Goal: Task Accomplishment & Management: Manage account settings

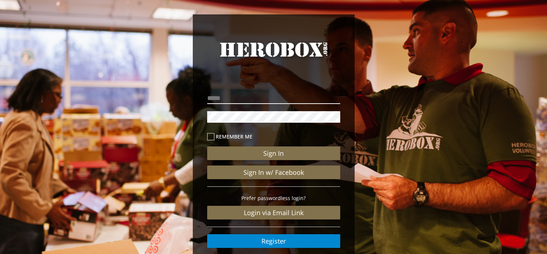
click at [244, 96] on input "email" at bounding box center [273, 98] width 133 height 12
type input "**********"
click at [207, 146] on button "Sign In" at bounding box center [273, 153] width 133 height 14
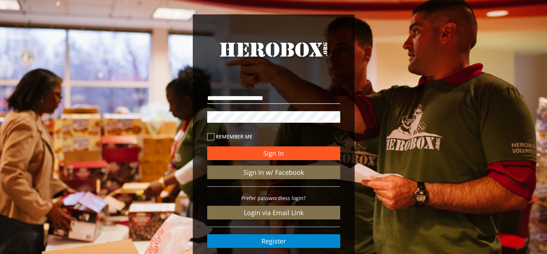
click at [276, 155] on button "Sign In" at bounding box center [273, 153] width 133 height 14
click at [266, 154] on button "Sign In" at bounding box center [273, 153] width 133 height 14
click at [255, 151] on button "Sign In" at bounding box center [273, 153] width 133 height 14
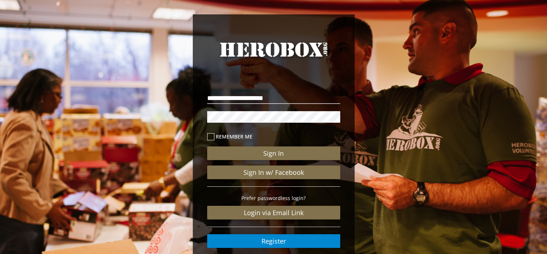
click at [479, 91] on div "**********" at bounding box center [273, 148] width 547 height 297
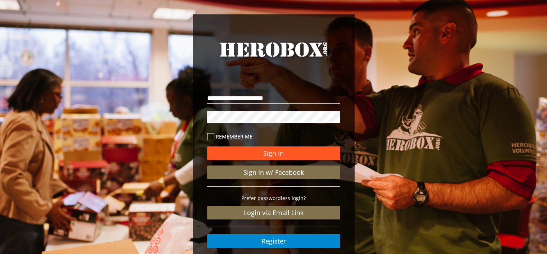
click at [278, 154] on button "Sign In" at bounding box center [273, 153] width 133 height 14
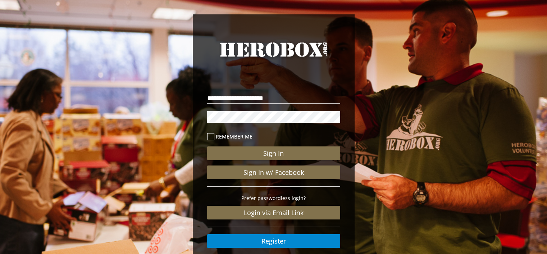
click at [132, 40] on div "**********" at bounding box center [273, 148] width 547 height 297
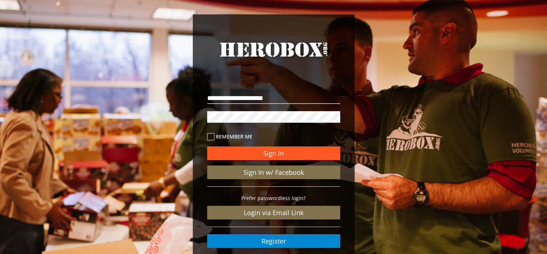
click at [273, 152] on button "Sign In" at bounding box center [273, 153] width 133 height 14
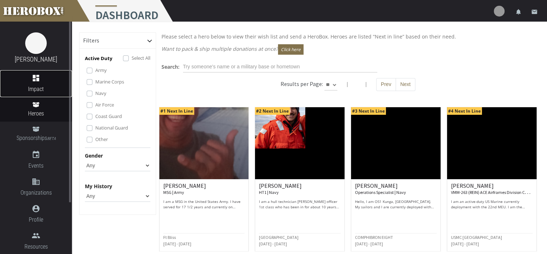
click at [33, 80] on icon "dashboard" at bounding box center [36, 78] width 72 height 9
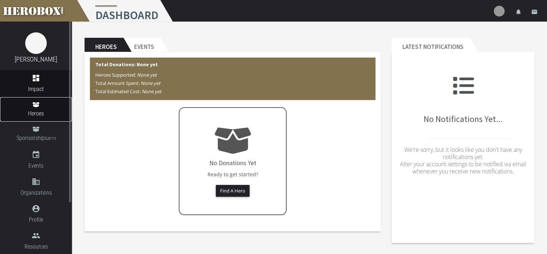
click at [33, 108] on link "Heroes" at bounding box center [36, 109] width 72 height 24
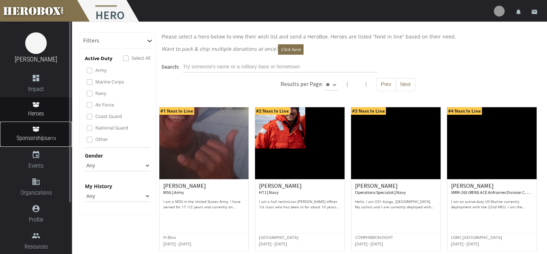
click at [46, 137] on span "Sponsorships BETA" at bounding box center [36, 138] width 72 height 10
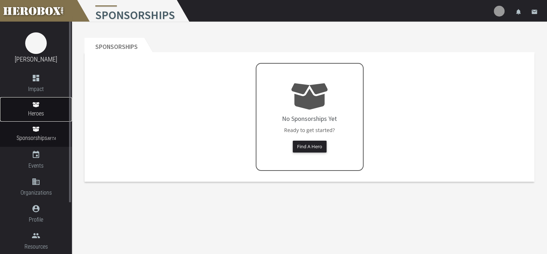
click at [35, 113] on span "Heroes" at bounding box center [36, 113] width 72 height 9
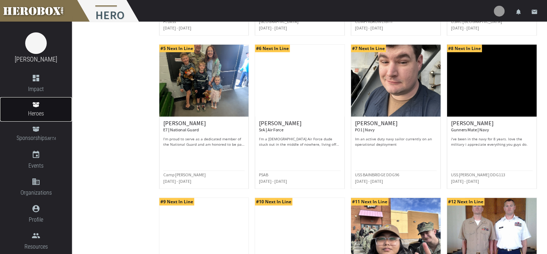
scroll to position [350, 0]
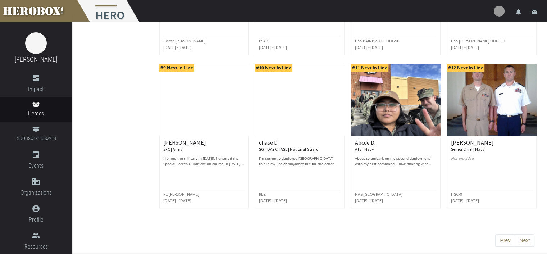
click at [525, 241] on button "Next" at bounding box center [525, 240] width 20 height 13
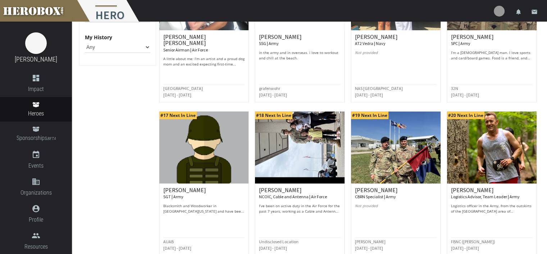
scroll to position [252, 0]
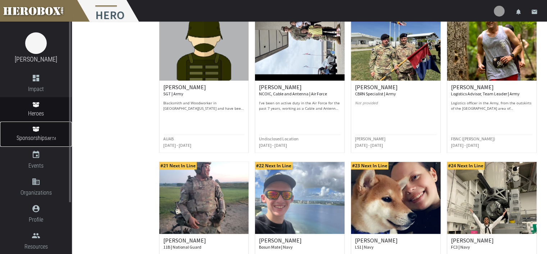
click at [35, 136] on span "Sponsorships BETA" at bounding box center [36, 138] width 72 height 10
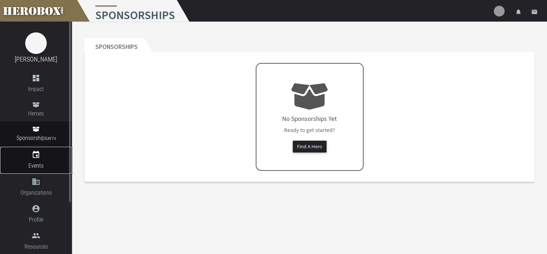
click at [35, 159] on link "event Events" at bounding box center [36, 160] width 72 height 27
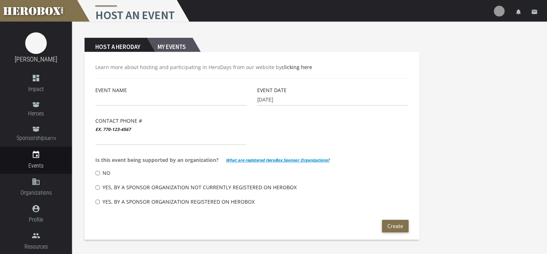
click at [175, 47] on h2 "My Events" at bounding box center [170, 45] width 46 height 14
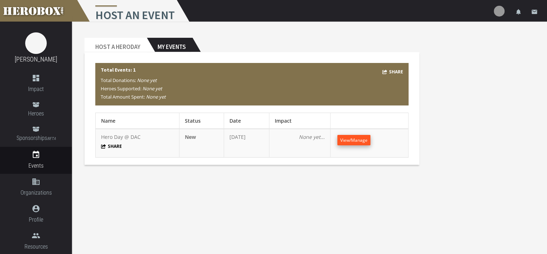
click at [366, 142] on span "View/Manage" at bounding box center [353, 140] width 27 height 6
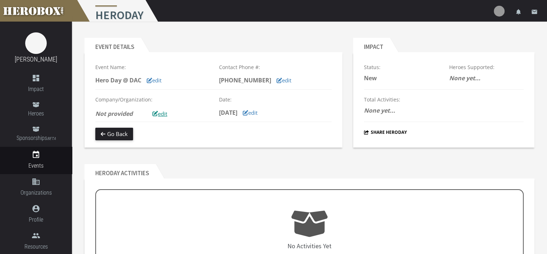
click at [161, 111] on button "edit" at bounding box center [160, 114] width 26 height 13
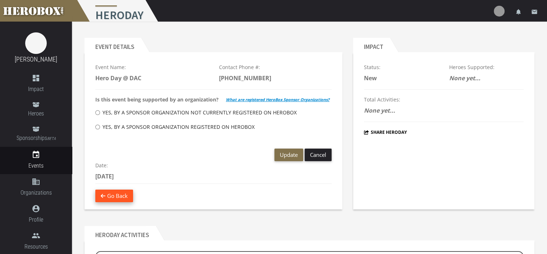
click at [116, 194] on button "Go Back" at bounding box center [114, 195] width 38 height 13
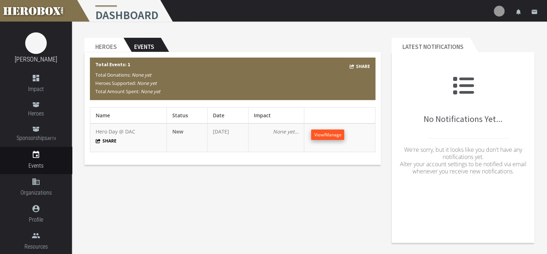
click at [327, 136] on span "View/Manage" at bounding box center [327, 135] width 27 height 6
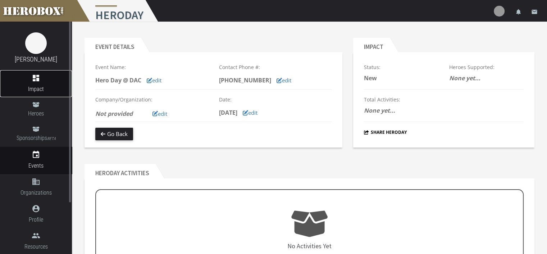
click at [39, 79] on icon "dashboard" at bounding box center [36, 78] width 72 height 9
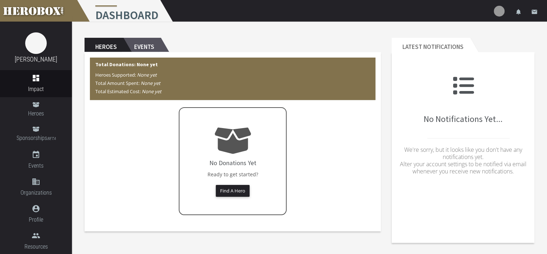
click at [153, 40] on h2 "Events" at bounding box center [141, 45] width 37 height 14
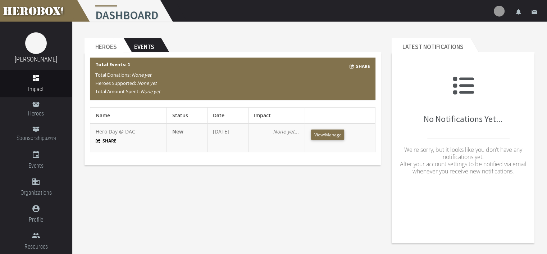
click at [291, 134] on icon "None yet..." at bounding box center [286, 131] width 26 height 7
click at [330, 134] on span "View/Manage" at bounding box center [327, 135] width 27 height 6
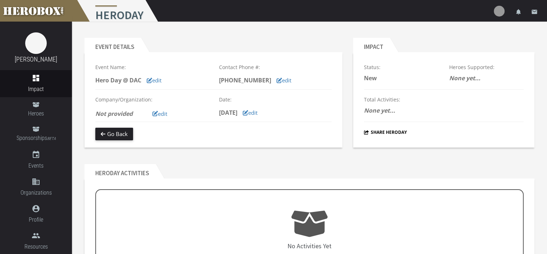
click at [471, 80] on icon "None yet..." at bounding box center [464, 78] width 31 height 8
drag, startPoint x: 470, startPoint y: 79, endPoint x: 464, endPoint y: 78, distance: 6.3
click at [470, 79] on icon "None yet..." at bounding box center [464, 78] width 31 height 8
click at [464, 78] on icon "None yet..." at bounding box center [464, 78] width 31 height 8
click at [463, 77] on icon "None yet..." at bounding box center [464, 78] width 31 height 8
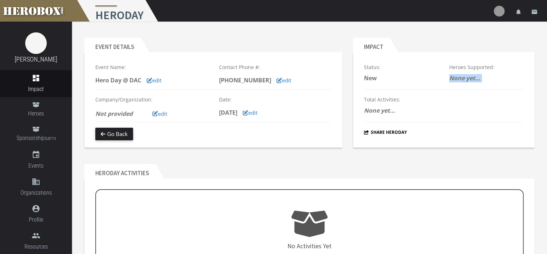
click at [463, 77] on icon "None yet..." at bounding box center [464, 78] width 31 height 8
click at [463, 76] on icon "None yet..." at bounding box center [464, 78] width 31 height 8
click at [36, 50] on img at bounding box center [36, 43] width 22 height 22
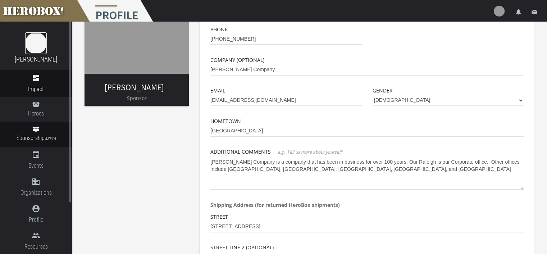
scroll to position [42, 0]
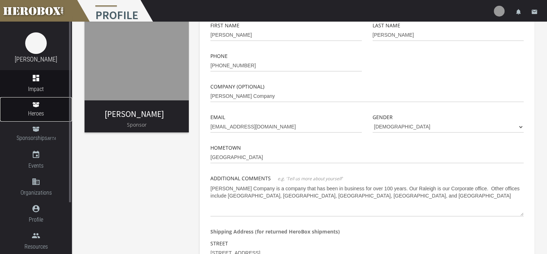
click at [36, 114] on span "Heroes" at bounding box center [36, 113] width 72 height 9
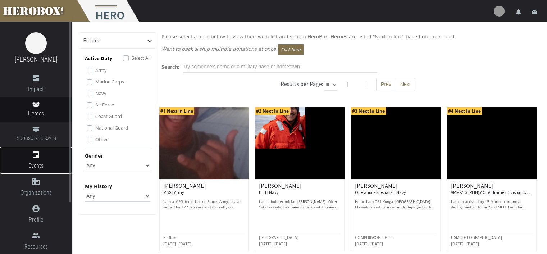
click at [36, 161] on span "Events" at bounding box center [36, 165] width 72 height 9
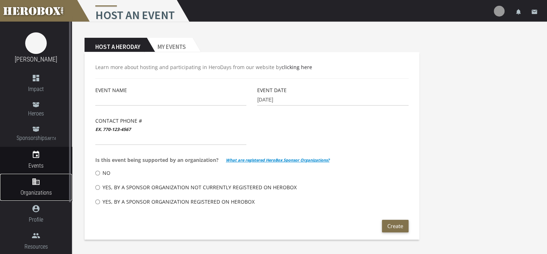
click at [36, 187] on link "domain Organizations" at bounding box center [36, 187] width 72 height 27
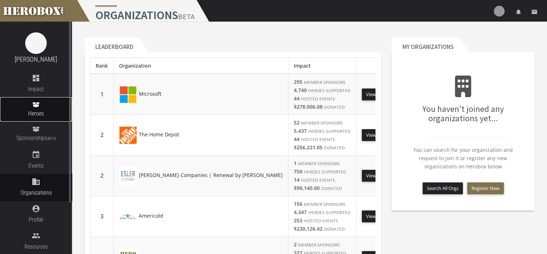
click at [37, 109] on span "Heroes" at bounding box center [36, 113] width 72 height 9
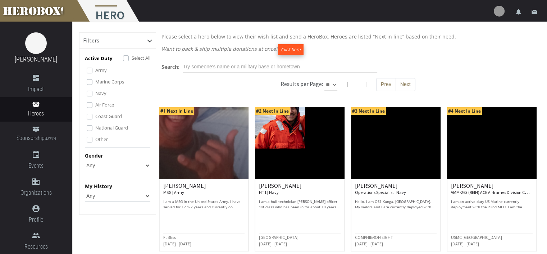
click at [283, 49] on button "Click here" at bounding box center [291, 49] width 26 height 10
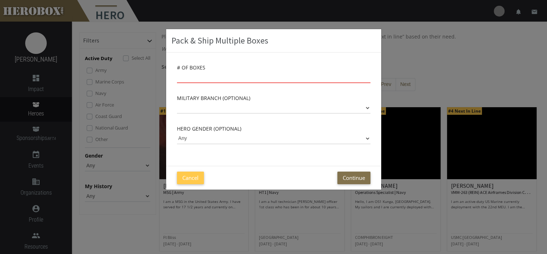
click at [193, 76] on input "number" at bounding box center [273, 78] width 193 height 12
type input "50"
click at [349, 174] on button "Continue" at bounding box center [353, 178] width 33 height 13
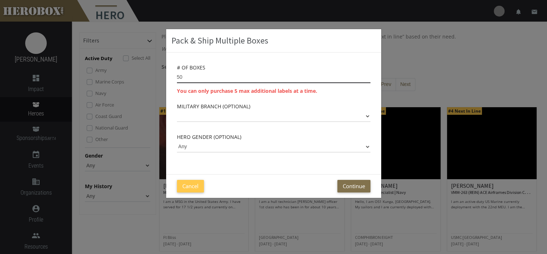
drag, startPoint x: 191, startPoint y: 77, endPoint x: 130, endPoint y: 78, distance: 61.1
click at [134, 78] on div "Pack & Ship Multiple Boxes # of Boxes 50 You can only purchase 5 max additional…" at bounding box center [273, 127] width 547 height 254
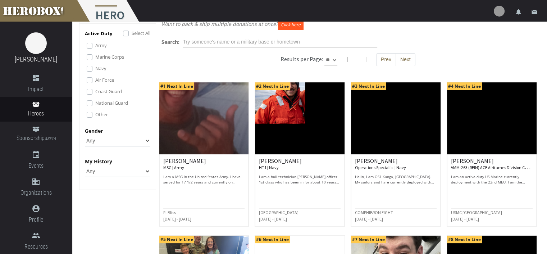
scroll to position [36, 0]
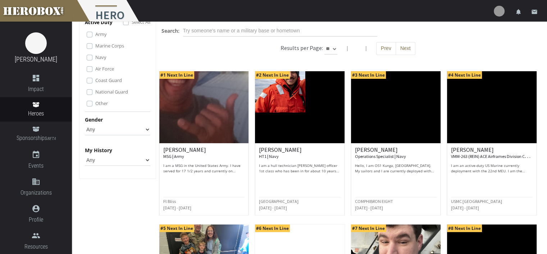
click at [147, 160] on select "Any None Pending Donations Sponsored" at bounding box center [117, 160] width 65 height 12
click at [36, 132] on link "Sponsorships BETA" at bounding box center [36, 134] width 72 height 25
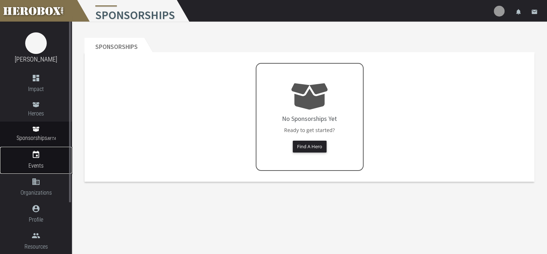
click at [31, 156] on icon "event" at bounding box center [36, 154] width 72 height 9
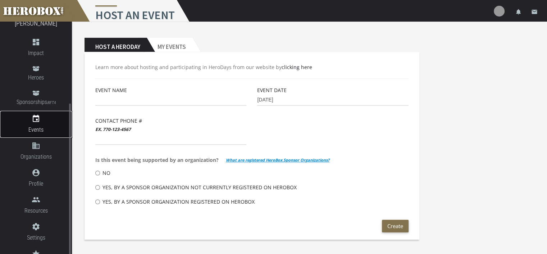
scroll to position [66, 0]
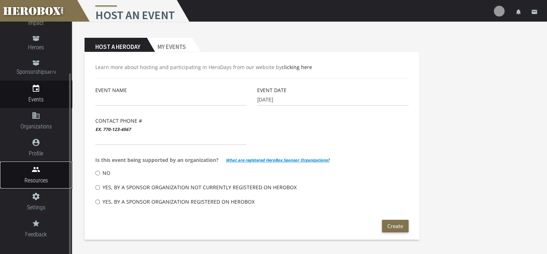
click at [38, 178] on span "Resources" at bounding box center [36, 180] width 72 height 9
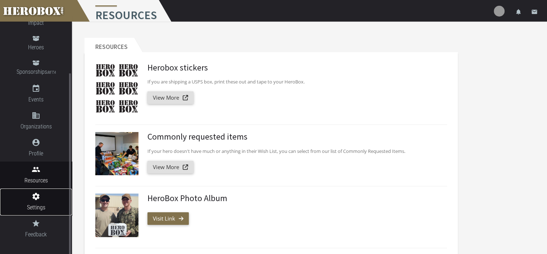
click at [35, 195] on icon "settings" at bounding box center [36, 196] width 72 height 9
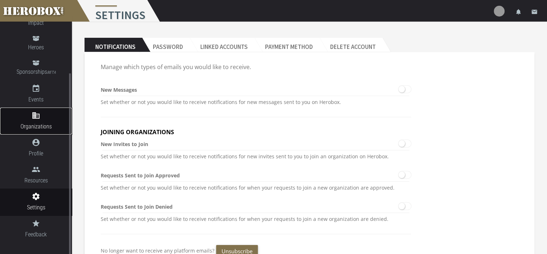
click at [32, 120] on link "domain Organizations" at bounding box center [36, 121] width 72 height 27
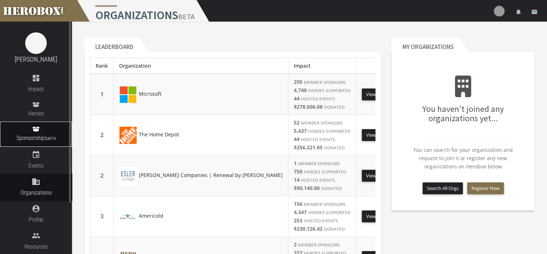
click at [39, 135] on span "Sponsorships BETA" at bounding box center [36, 138] width 72 height 10
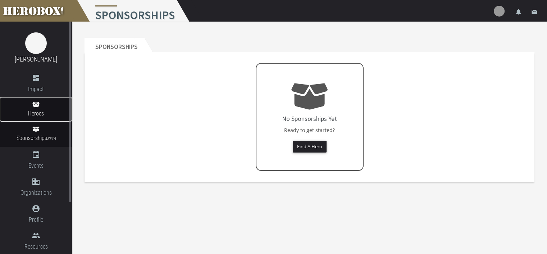
click at [39, 111] on span "Heroes" at bounding box center [36, 113] width 72 height 9
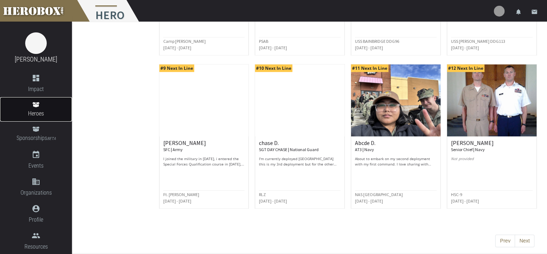
scroll to position [350, 0]
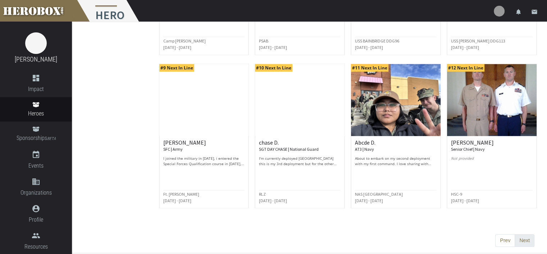
click at [524, 241] on button "Next" at bounding box center [525, 240] width 20 height 13
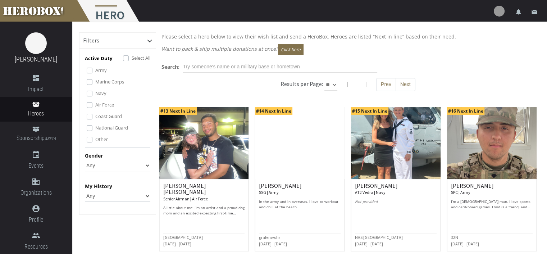
click at [328, 84] on select "** ** **" at bounding box center [330, 85] width 13 height 12
select select "*********"
click at [337, 79] on select "** ** **" at bounding box center [330, 85] width 13 height 12
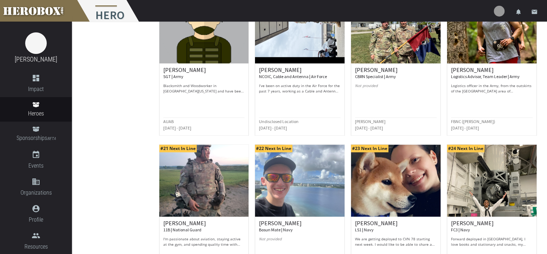
scroll to position [720, 0]
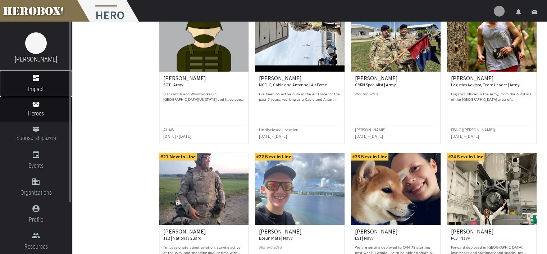
click at [36, 86] on span "Impact" at bounding box center [36, 89] width 72 height 9
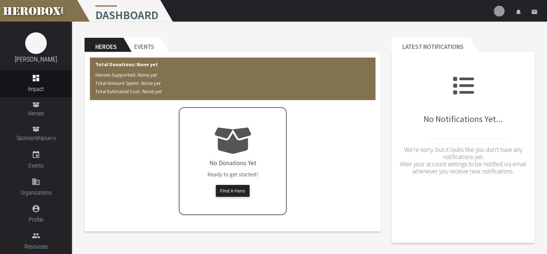
click at [111, 47] on h2 "Heroes" at bounding box center [104, 45] width 39 height 14
click at [138, 46] on h2 "Events" at bounding box center [141, 45] width 37 height 14
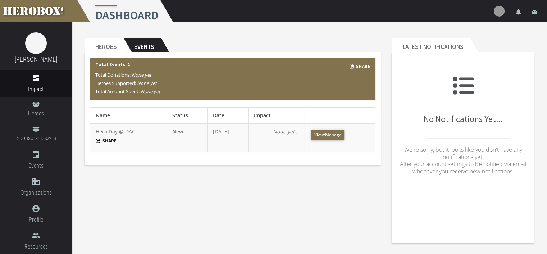
click at [289, 132] on icon "None yet..." at bounding box center [286, 131] width 26 height 7
click at [321, 137] on span "View/Manage" at bounding box center [327, 135] width 27 height 6
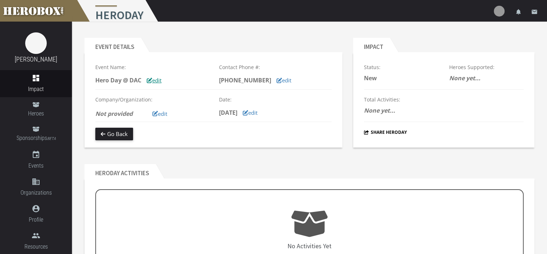
click at [156, 81] on button "edit" at bounding box center [154, 80] width 26 height 13
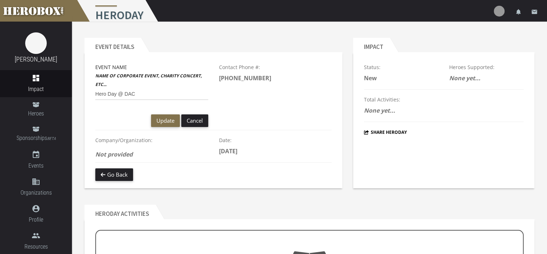
click at [132, 155] on icon "Not provided" at bounding box center [113, 154] width 37 height 8
click at [132, 154] on icon "Not provided" at bounding box center [113, 154] width 37 height 8
click at [532, 10] on icon "email" at bounding box center [534, 12] width 6 height 6
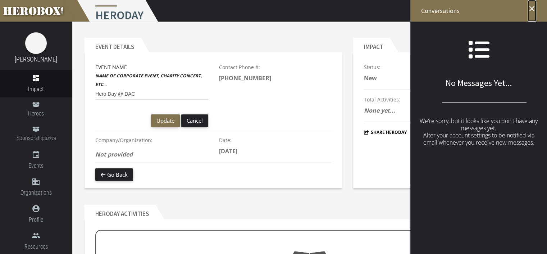
click at [532, 10] on icon "close" at bounding box center [531, 8] width 9 height 9
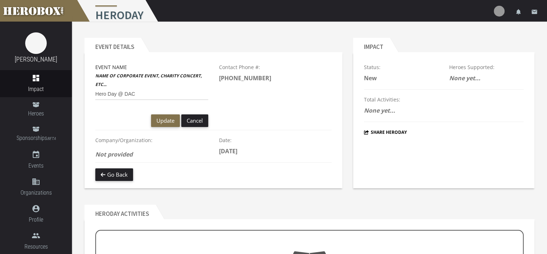
click at [385, 112] on icon "None yet..." at bounding box center [379, 110] width 31 height 8
click at [31, 61] on link "[PERSON_NAME]" at bounding box center [36, 59] width 42 height 8
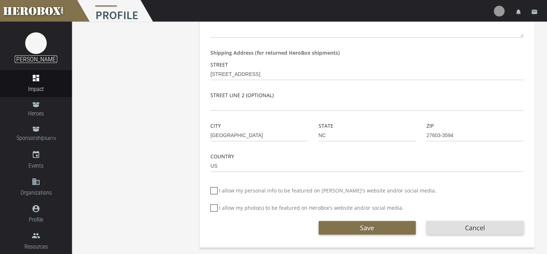
scroll to position [221, 0]
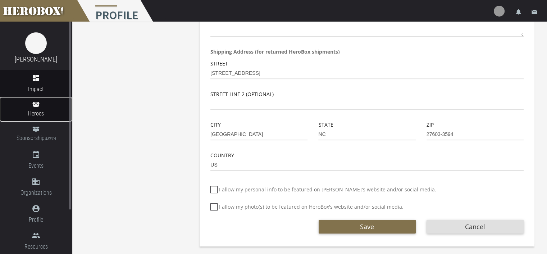
click at [40, 110] on span "Heroes" at bounding box center [36, 113] width 72 height 9
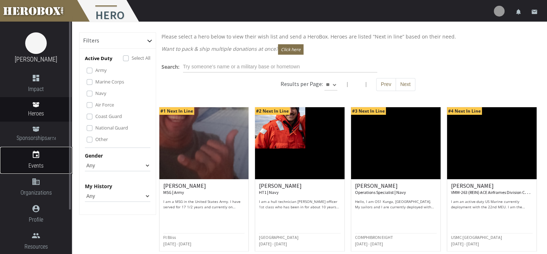
click at [40, 159] on link "event Events" at bounding box center [36, 160] width 72 height 27
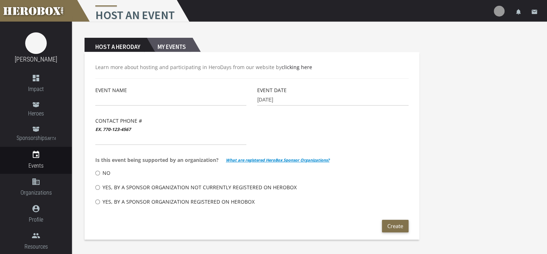
click at [177, 44] on h2 "My Events" at bounding box center [170, 45] width 46 height 14
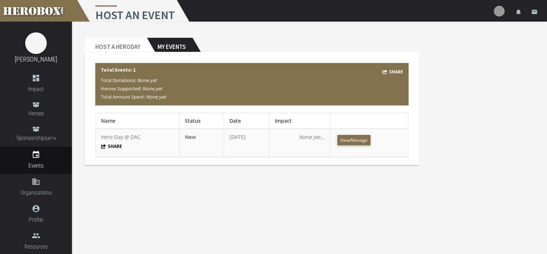
click at [309, 137] on icon "None yet..." at bounding box center [312, 136] width 26 height 7
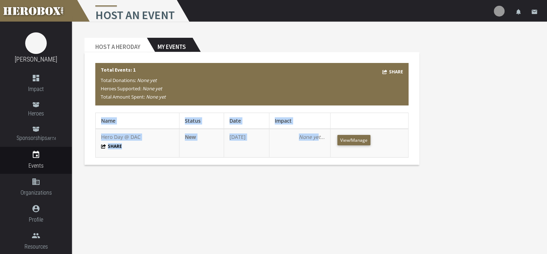
click at [309, 137] on icon "None yet..." at bounding box center [312, 136] width 26 height 7
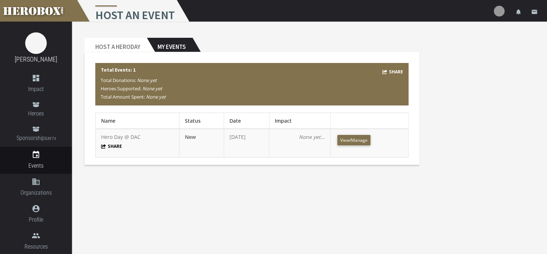
click at [367, 127] on th at bounding box center [369, 121] width 78 height 16
click at [360, 141] on span "View/Manage" at bounding box center [353, 140] width 27 height 6
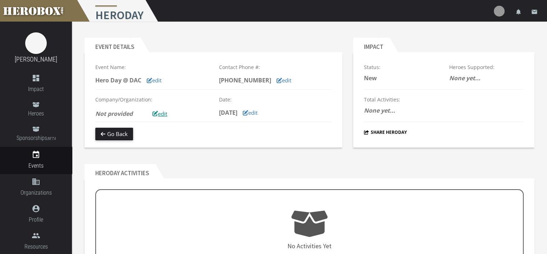
click at [167, 114] on button "edit" at bounding box center [160, 114] width 26 height 13
